Goal: Information Seeking & Learning: Find specific fact

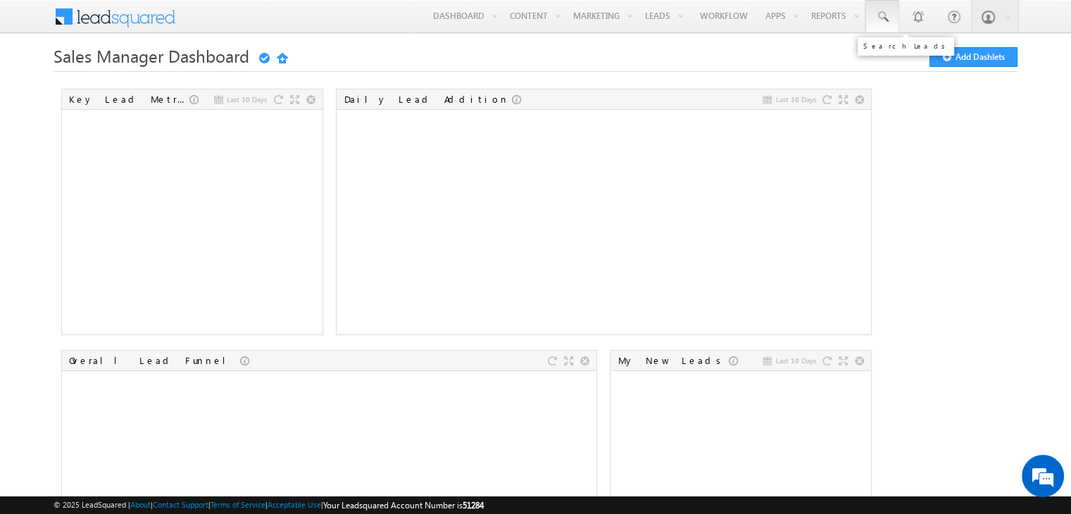
click at [884, 28] on link at bounding box center [882, 16] width 34 height 32
paste input "911112224447"
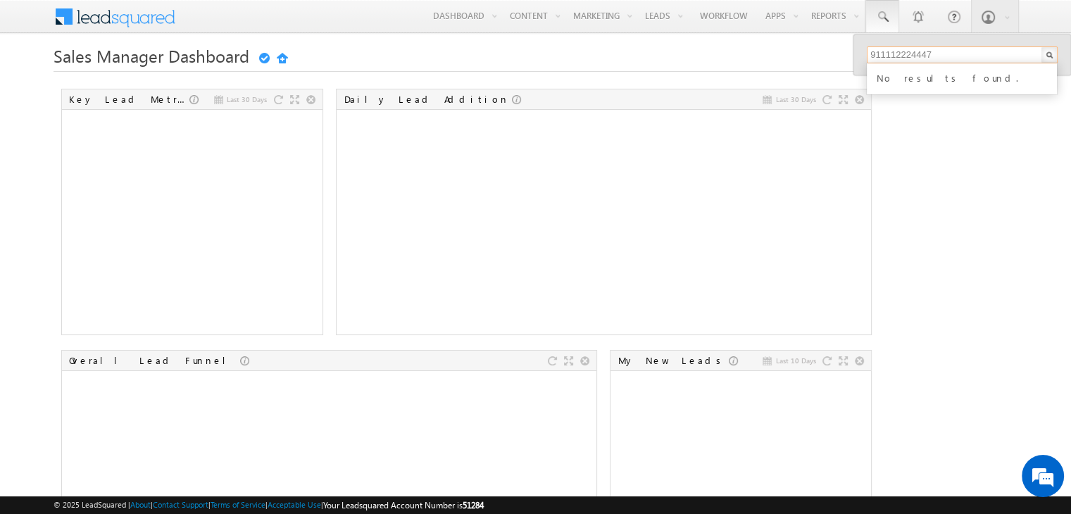
click at [879, 54] on input "911112224447" at bounding box center [962, 54] width 191 height 17
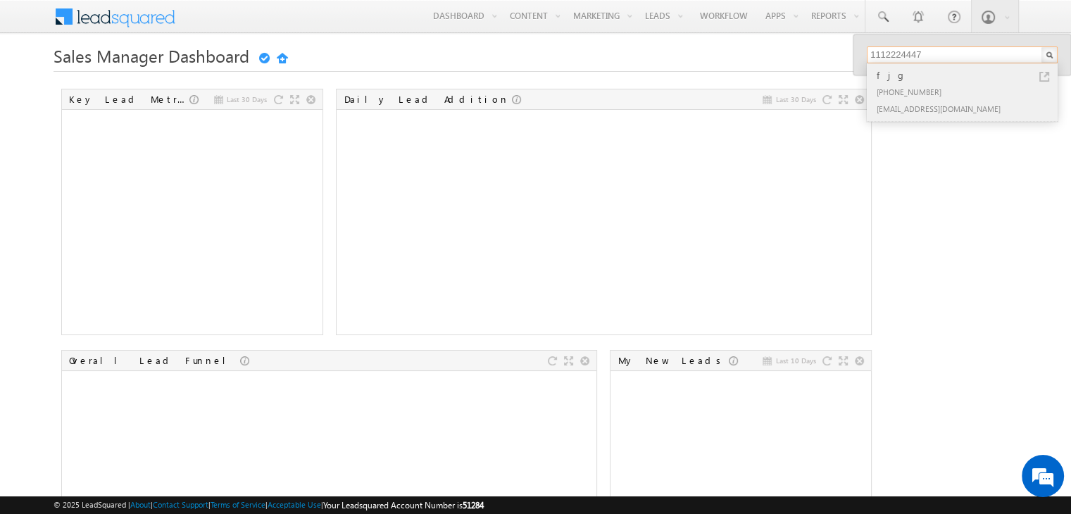
type input "1112224447"
click at [924, 88] on div "+91-1112224447" at bounding box center [968, 91] width 189 height 17
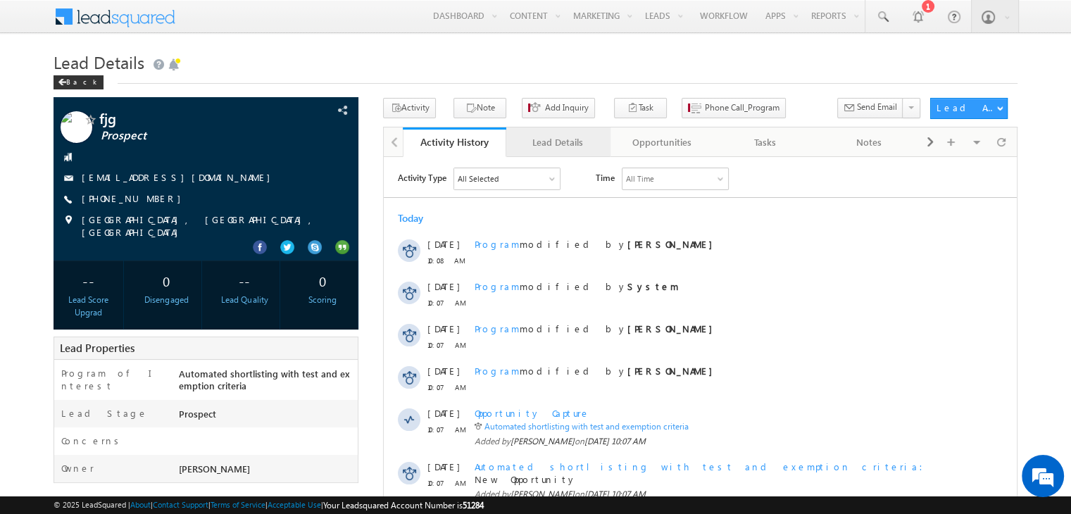
click at [552, 147] on div "Lead Details" at bounding box center [557, 142] width 80 height 17
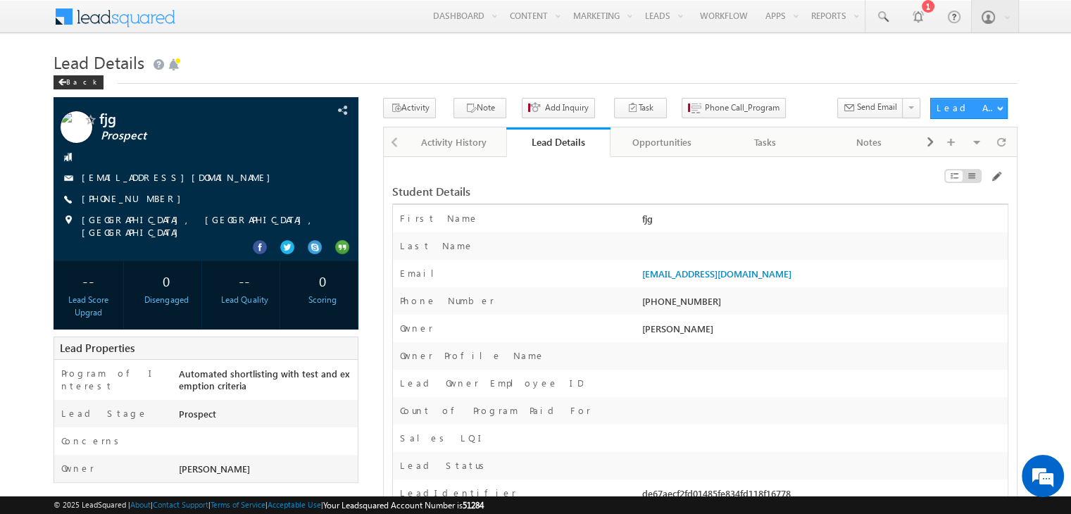
drag, startPoint x: 639, startPoint y: 276, endPoint x: 783, endPoint y: 282, distance: 143.8
click at [783, 282] on div "1112224447@ugnoemail.com" at bounding box center [823, 277] width 369 height 20
click at [597, 338] on div "Owner *" at bounding box center [516, 332] width 246 height 20
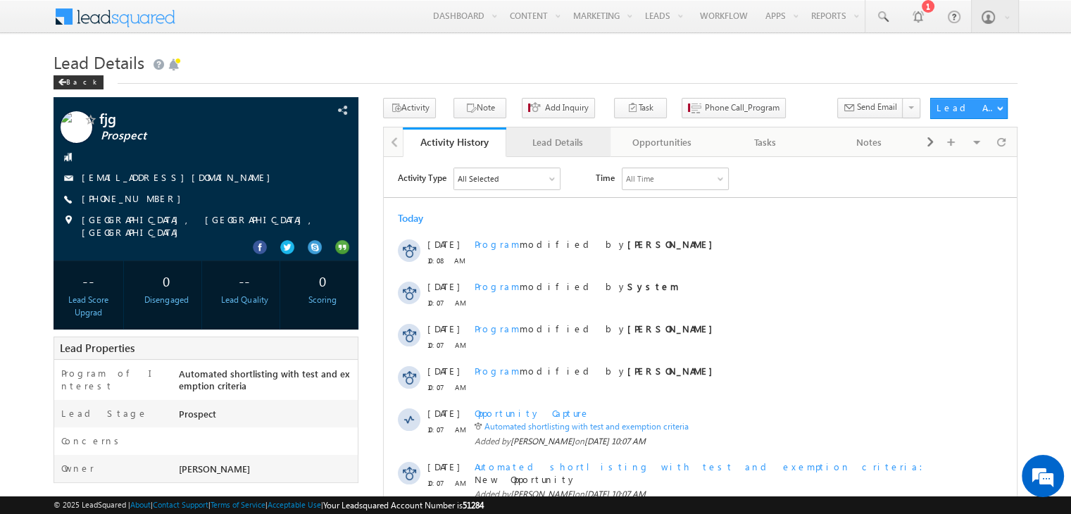
click at [550, 149] on div "Lead Details" at bounding box center [557, 142] width 80 height 17
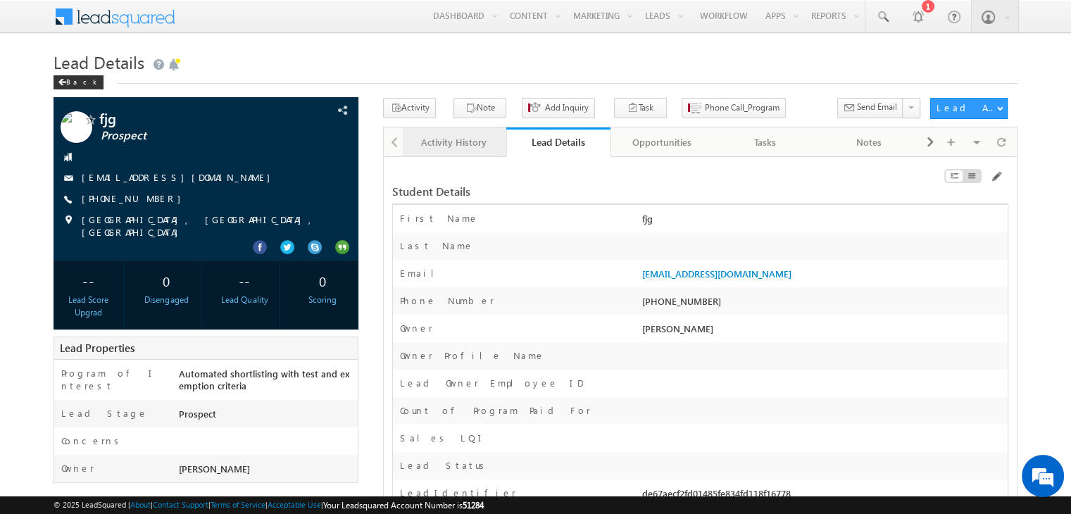
click at [440, 142] on div "Activity History" at bounding box center [454, 142] width 80 height 17
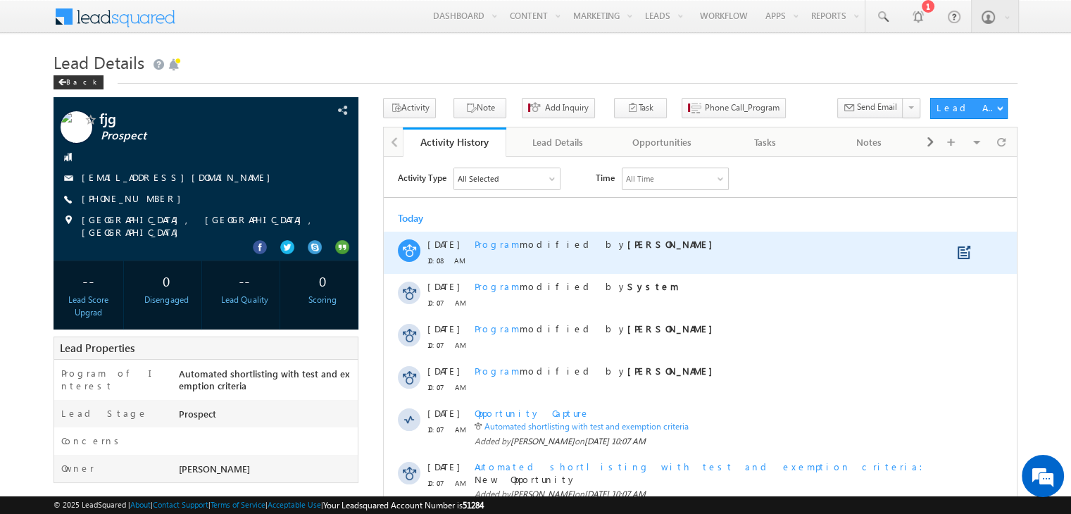
click at [481, 248] on span "Program" at bounding box center [497, 243] width 45 height 12
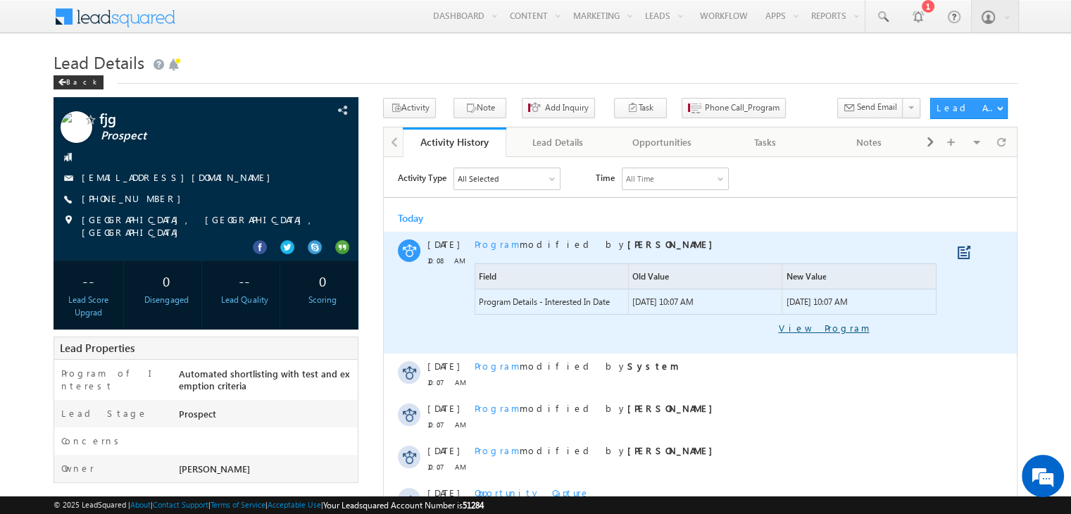
click at [830, 329] on link "View Program" at bounding box center [672, 327] width 394 height 13
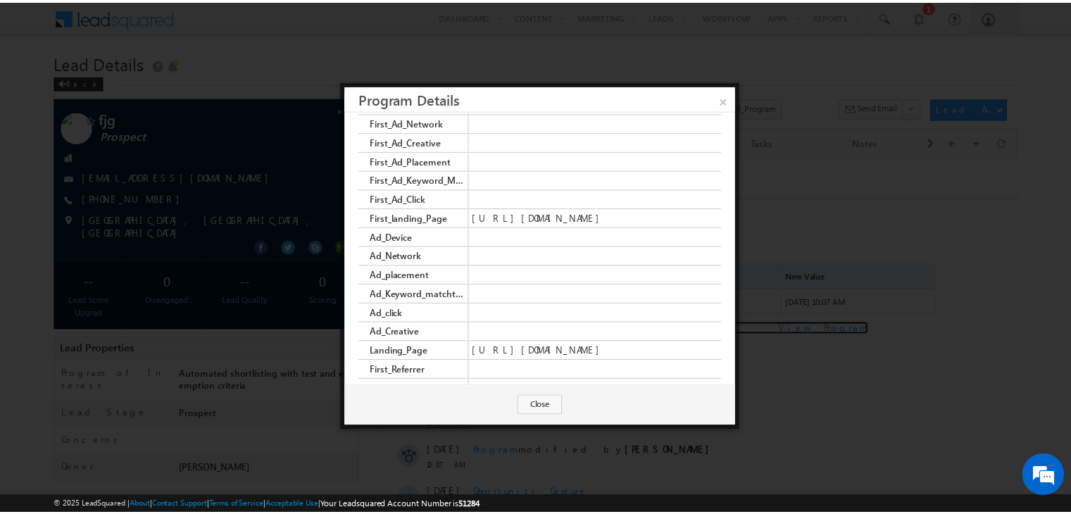
scroll to position [3688, 0]
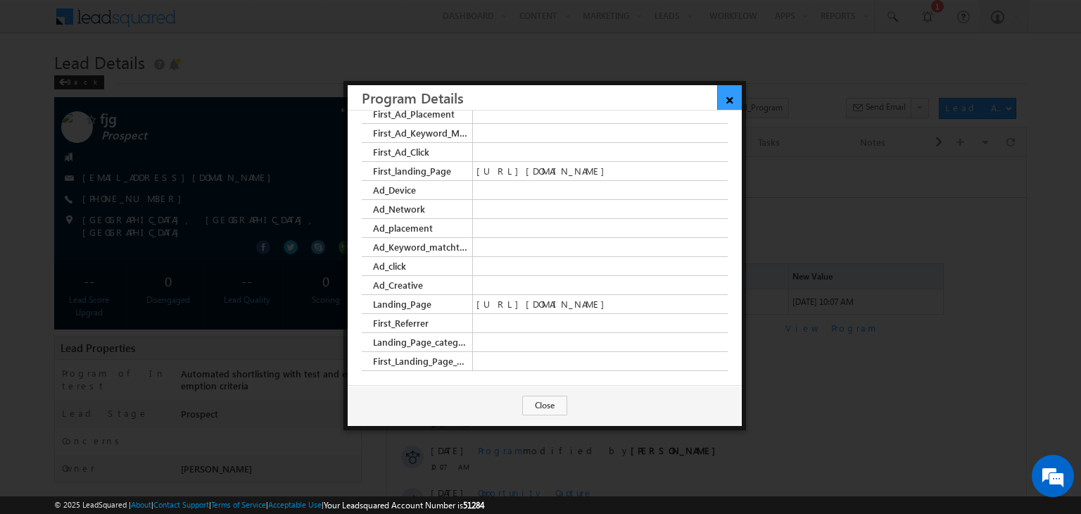
click at [728, 91] on link "×" at bounding box center [729, 97] width 25 height 25
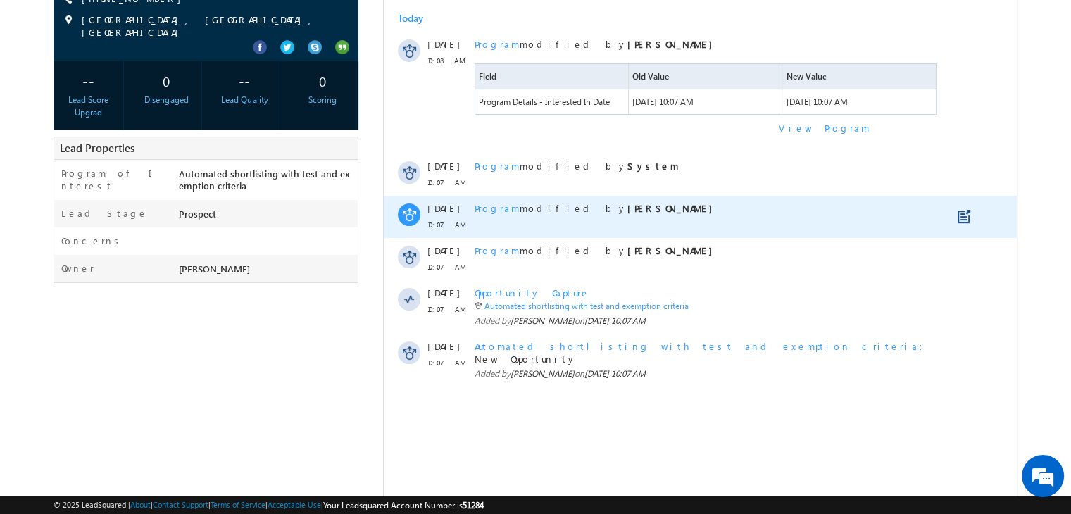
scroll to position [0, 0]
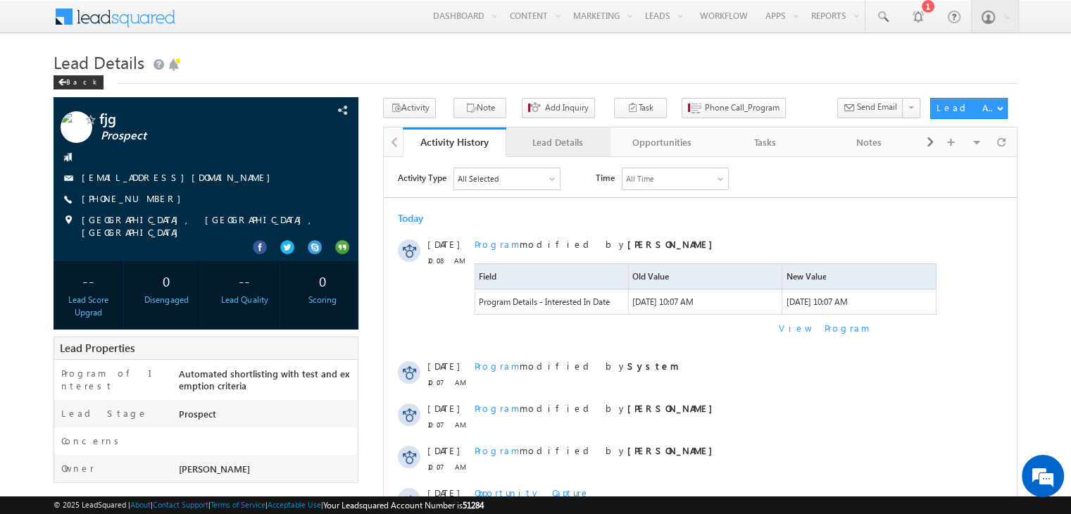
click at [552, 130] on link "Lead Details" at bounding box center [557, 142] width 103 height 30
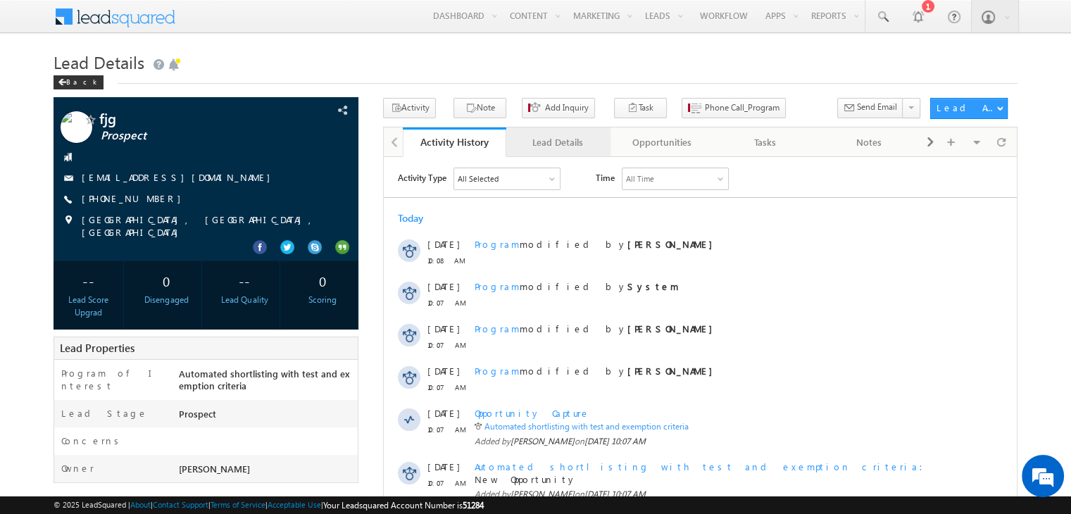
click at [545, 142] on div "Lead Details" at bounding box center [557, 142] width 80 height 17
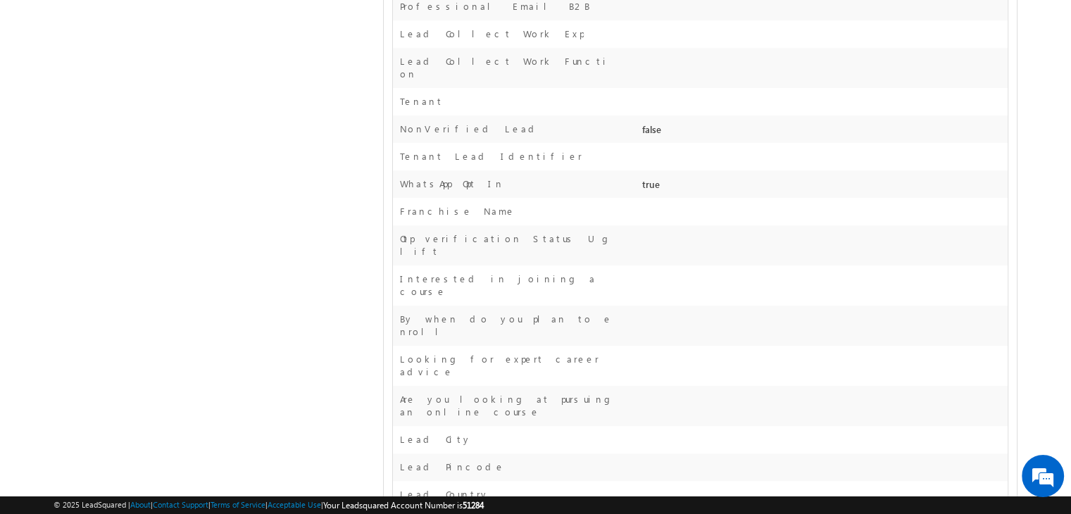
scroll to position [760, 0]
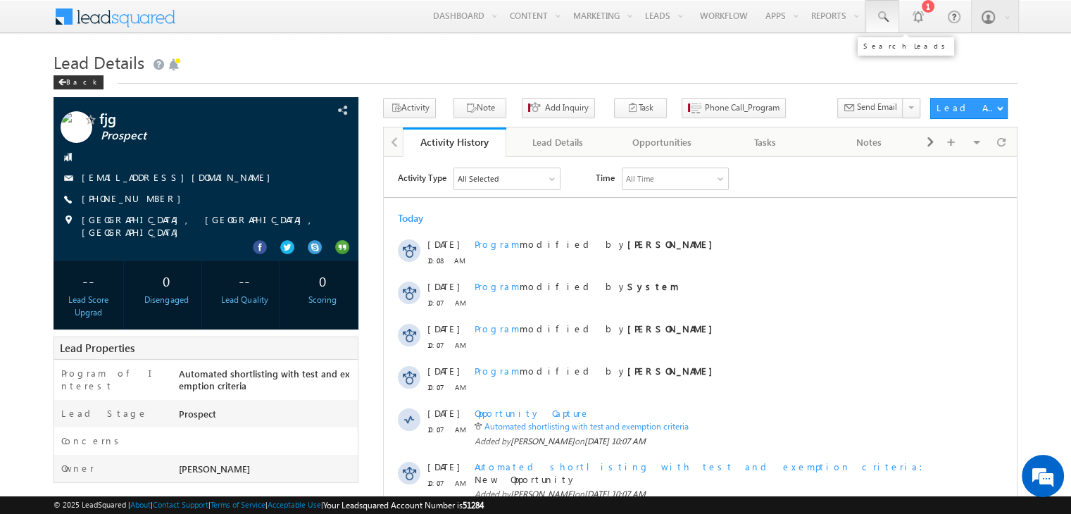
click at [885, 20] on span at bounding box center [882, 17] width 14 height 14
paste input "[URL][DOMAIN_NAME]"
type input "[URL][DOMAIN_NAME]"
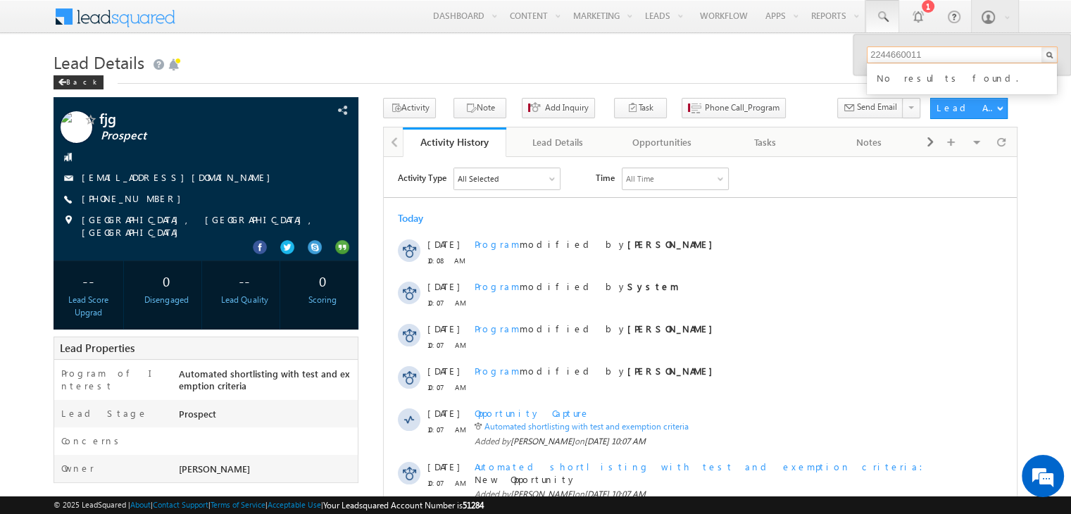
type input "2244660011"
click at [780, 54] on h1 "Lead Details" at bounding box center [536, 60] width 964 height 27
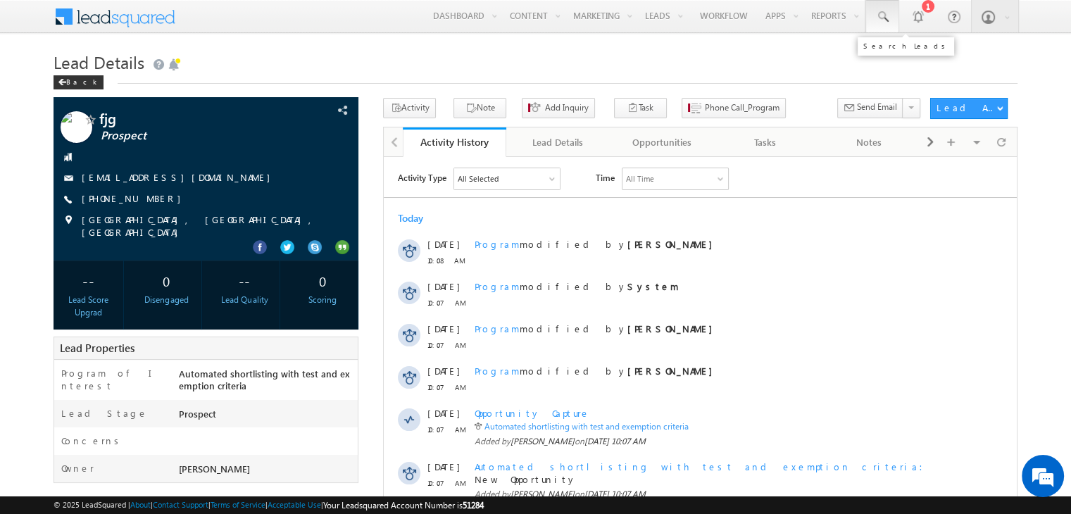
click at [888, 23] on span at bounding box center [882, 17] width 14 height 14
type input "2"
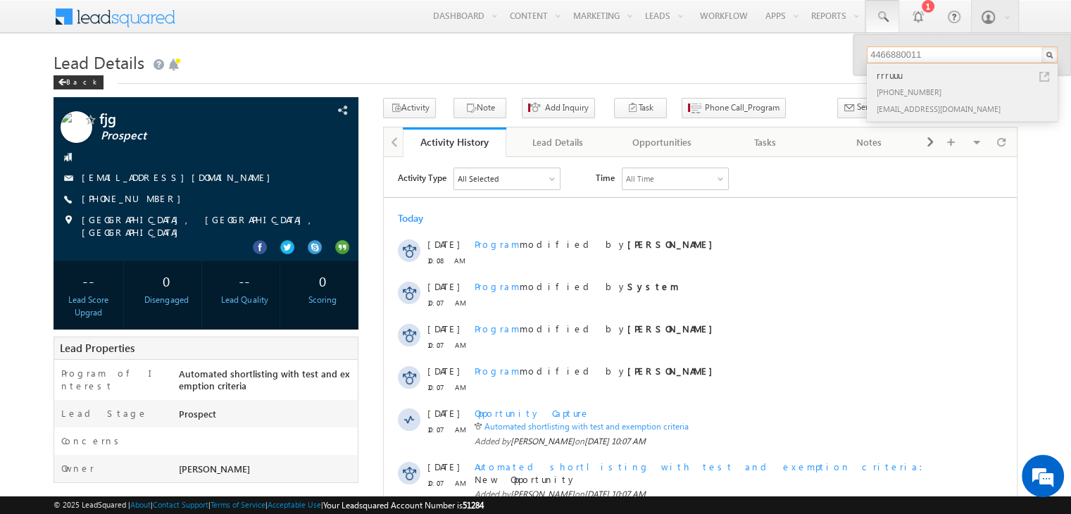
type input "4466880011"
click at [899, 80] on div "rrruuu" at bounding box center [968, 75] width 189 height 15
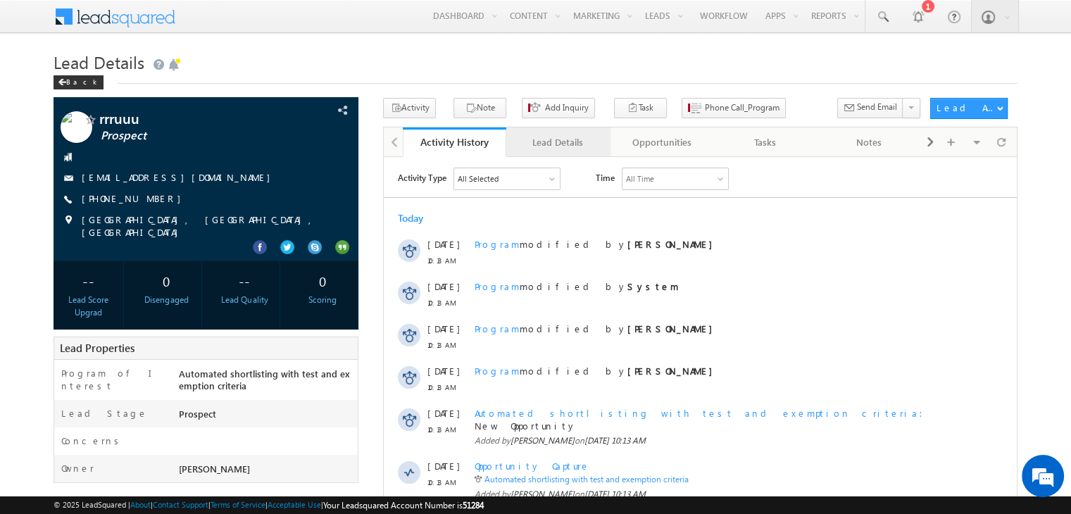
click at [543, 143] on div "Lead Details" at bounding box center [557, 142] width 80 height 17
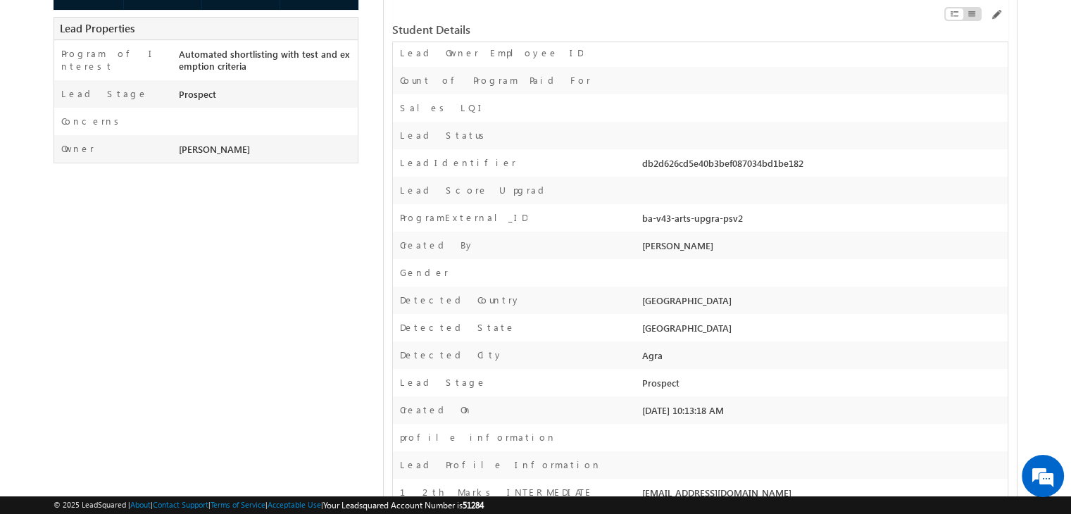
scroll to position [320, 0]
drag, startPoint x: 636, startPoint y: 156, endPoint x: 741, endPoint y: 420, distance: 284.8
click at [741, 438] on div at bounding box center [823, 440] width 369 height 20
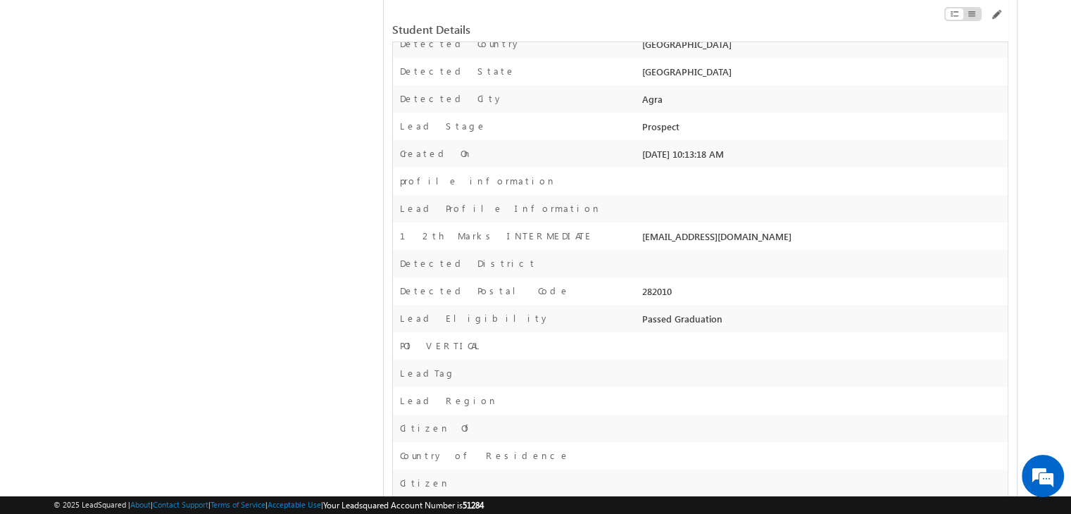
scroll to position [577, 0]
drag, startPoint x: 639, startPoint y: 232, endPoint x: 777, endPoint y: 235, distance: 138.7
click at [777, 235] on div "[EMAIL_ADDRESS][DOMAIN_NAME]" at bounding box center [823, 239] width 369 height 20
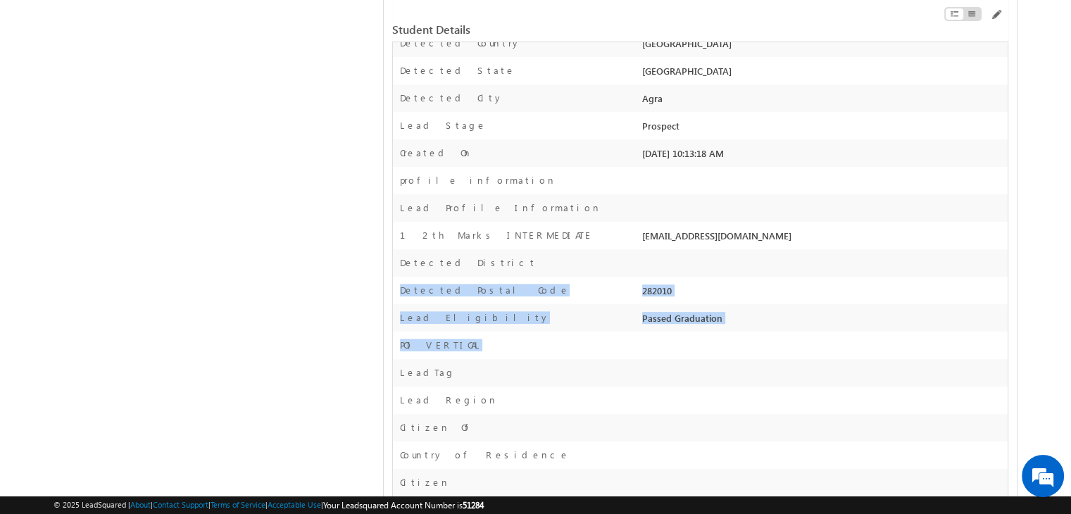
drag, startPoint x: 631, startPoint y: 277, endPoint x: 723, endPoint y: 336, distance: 109.6
click at [723, 336] on div "First Name * [GEOGRAPHIC_DATA] Last Name Email * [EMAIL_ADDRESS][DOMAIN_NAME] P…" at bounding box center [700, 356] width 616 height 1478
click at [723, 336] on div "POI VERTICAL" at bounding box center [700, 345] width 615 height 27
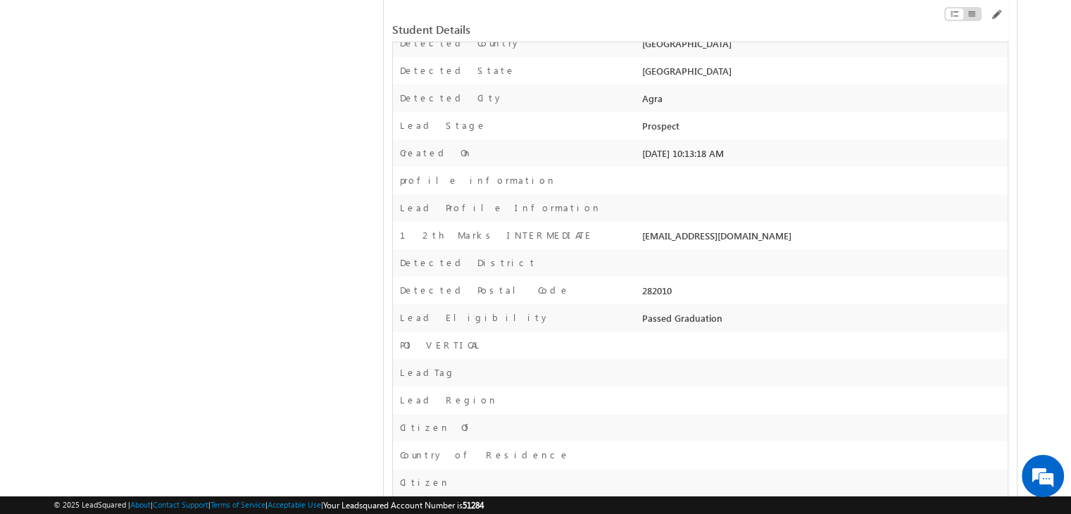
drag, startPoint x: 644, startPoint y: 225, endPoint x: 722, endPoint y: 325, distance: 126.9
click at [722, 325] on div "First Name * [GEOGRAPHIC_DATA] Last Name Email * [EMAIL_ADDRESS][DOMAIN_NAME] P…" at bounding box center [700, 356] width 616 height 1478
click at [708, 346] on div at bounding box center [823, 349] width 369 height 20
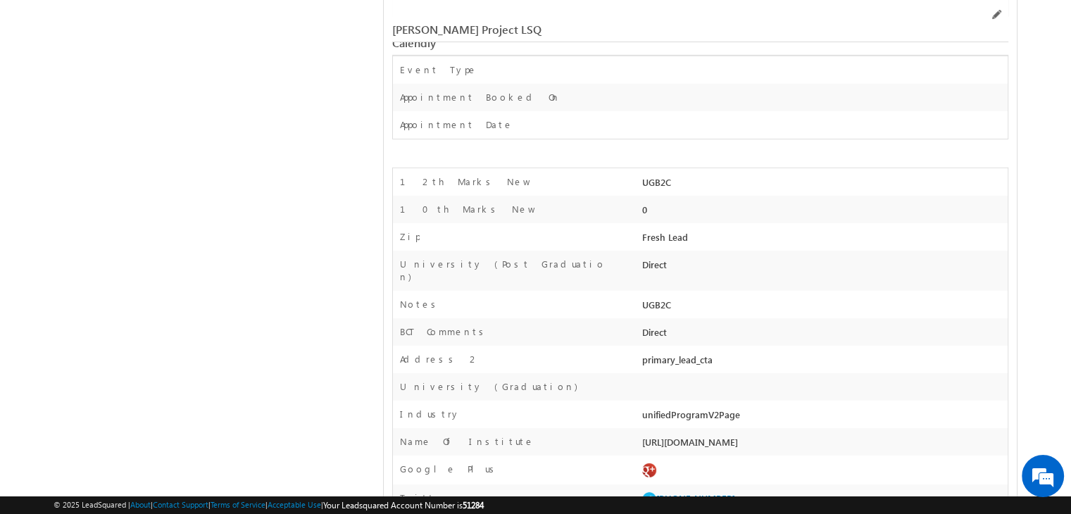
scroll to position [4506, 0]
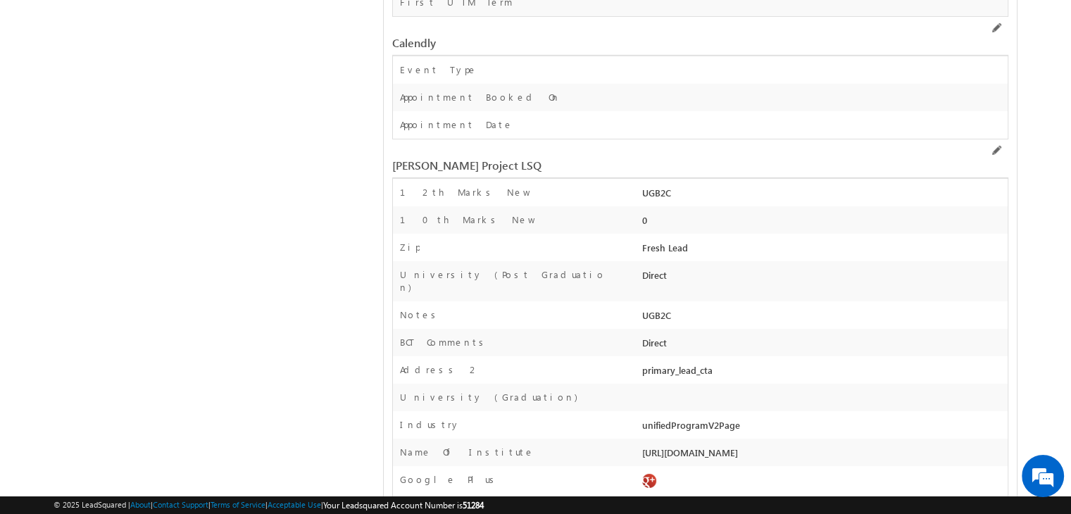
drag, startPoint x: 615, startPoint y: 268, endPoint x: 749, endPoint y: 258, distance: 134.8
click at [749, 411] on div "Industry unifiedProgramV2Page" at bounding box center [700, 424] width 615 height 27
click at [746, 418] on div "unifiedProgramV2Page" at bounding box center [823, 428] width 369 height 20
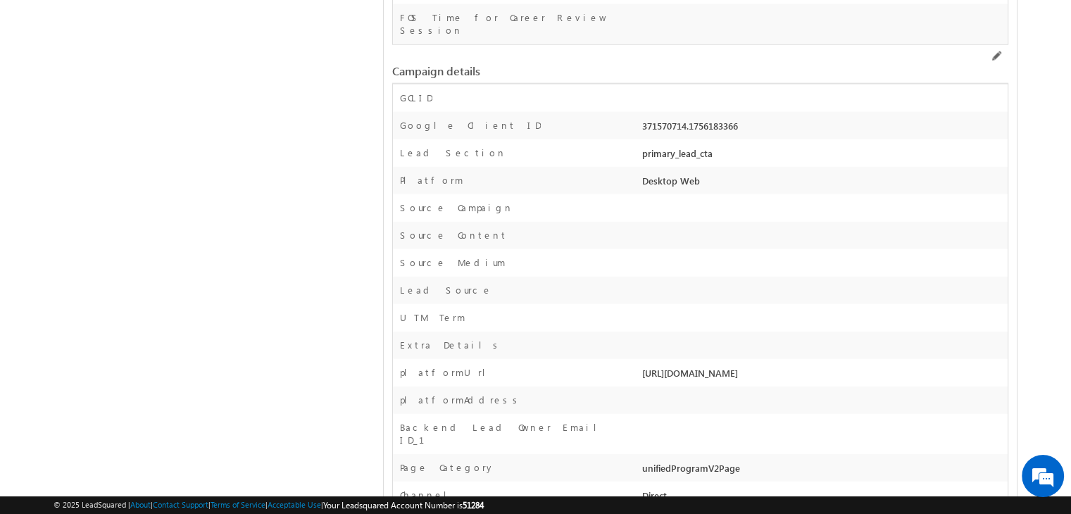
scroll to position [3668, 0]
drag, startPoint x: 746, startPoint y: 330, endPoint x: 641, endPoint y: 328, distance: 104.9
click at [641, 464] on div "unifiedProgramV2Page" at bounding box center [823, 474] width 369 height 20
click at [755, 464] on div "unifiedProgramV2Page" at bounding box center [823, 474] width 369 height 20
drag, startPoint x: 755, startPoint y: 326, endPoint x: 636, endPoint y: 330, distance: 119.1
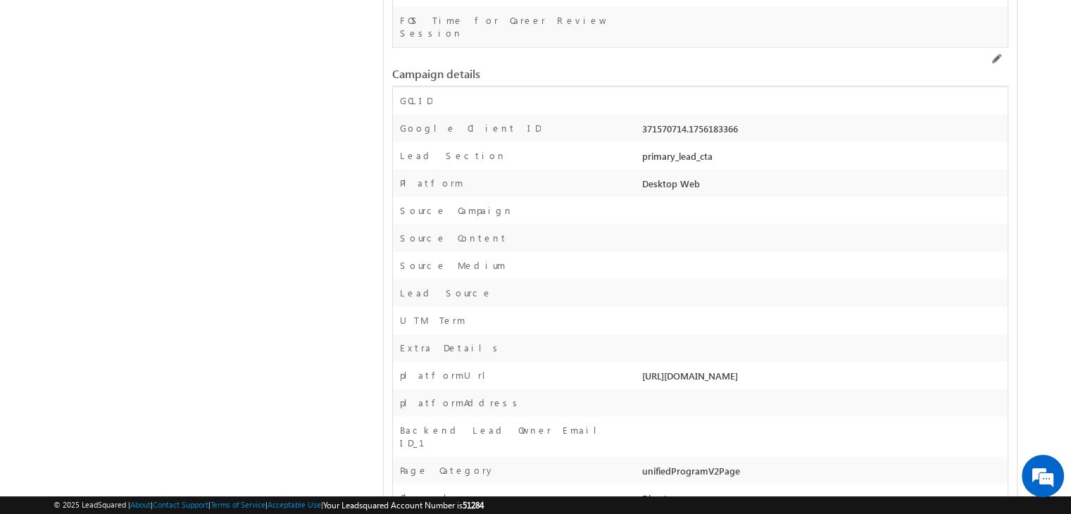
click at [636, 457] on div "Page Category unifiedProgramV2Page" at bounding box center [700, 470] width 615 height 27
click at [636, 464] on div "Page Category" at bounding box center [516, 474] width 246 height 20
drag, startPoint x: 670, startPoint y: 330, endPoint x: 741, endPoint y: 330, distance: 70.4
click at [741, 464] on div "unifiedProgramV2Page" at bounding box center [823, 474] width 369 height 20
click at [705, 484] on div "Channel Direct" at bounding box center [700, 497] width 615 height 27
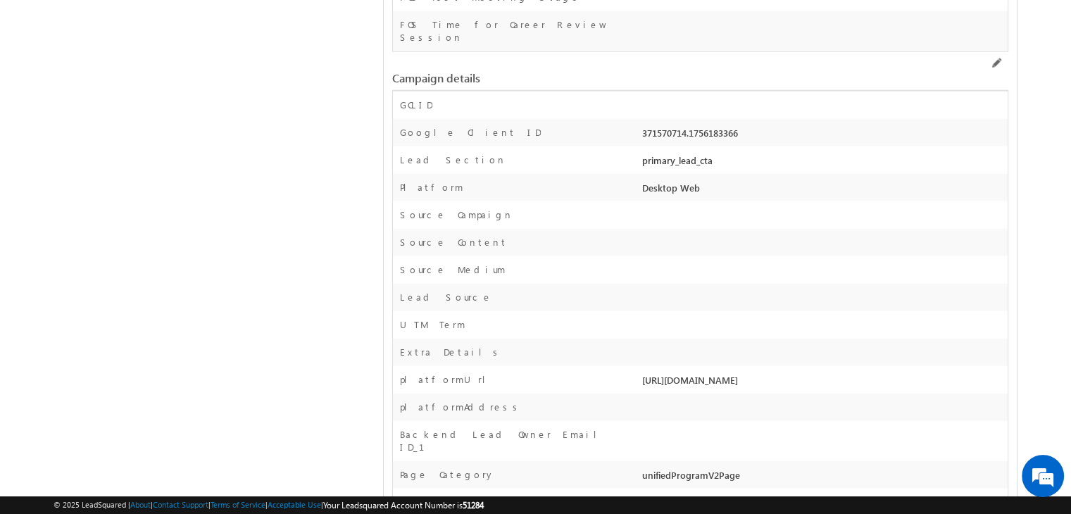
scroll to position [3663, 0]
drag, startPoint x: 397, startPoint y: 332, endPoint x: 741, endPoint y: 338, distance: 344.4
click at [741, 463] on div "Page Category unifiedProgramV2Page" at bounding box center [700, 476] width 615 height 27
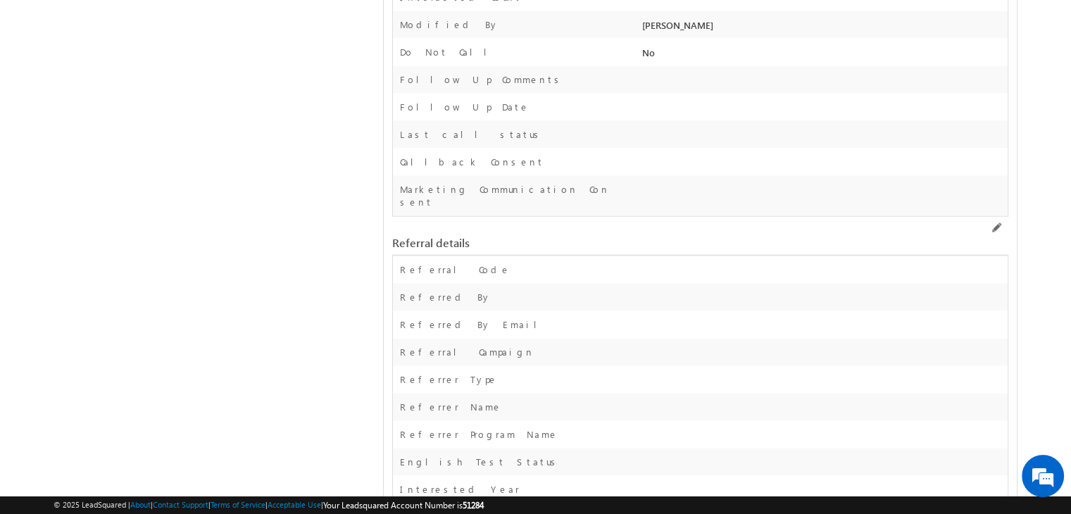
scroll to position [2886, 0]
